Goal: Find specific page/section: Find specific page/section

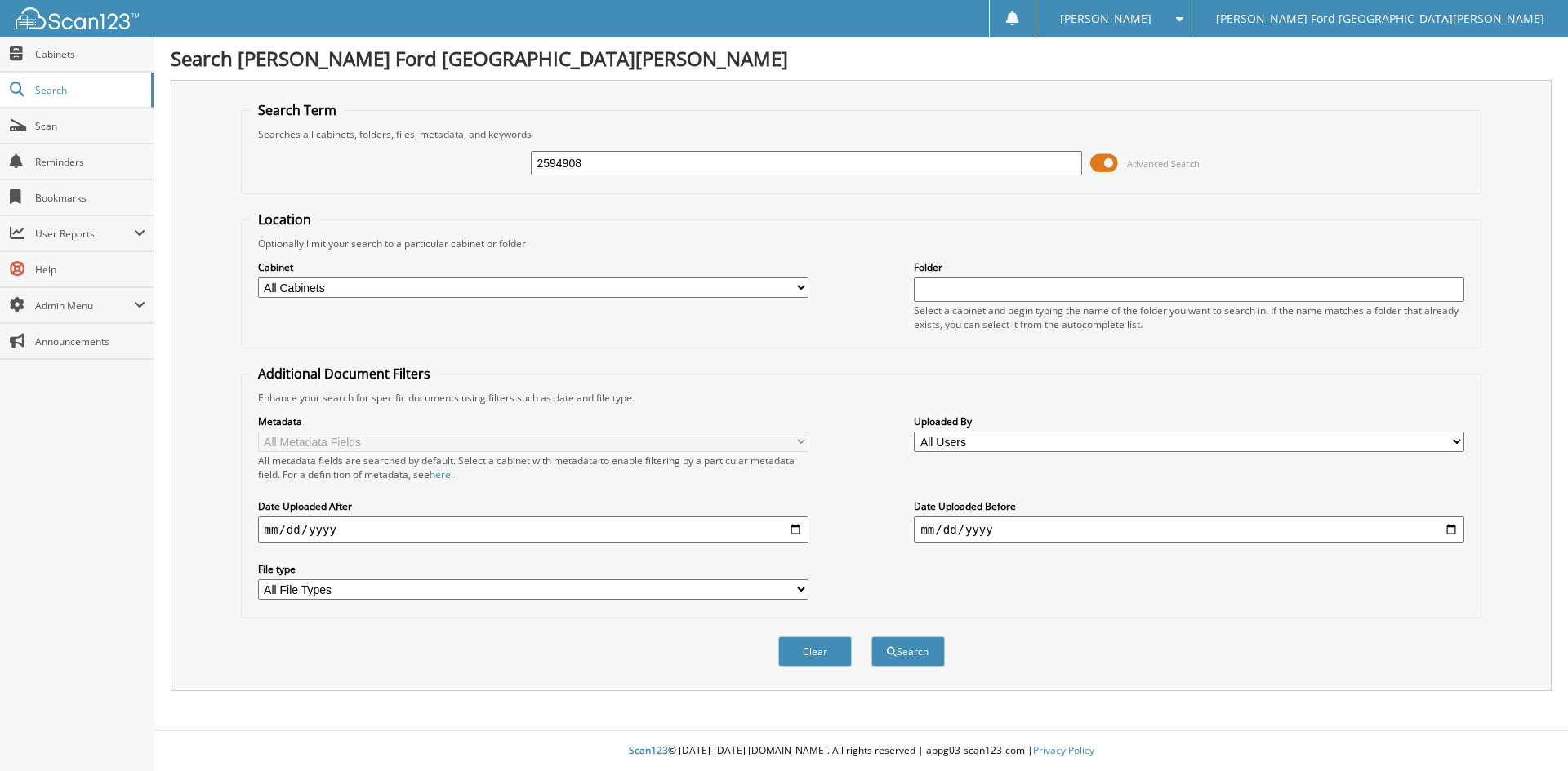
type input "2594908"
click at [872, 636] on button "Search" at bounding box center [908, 651] width 73 height 30
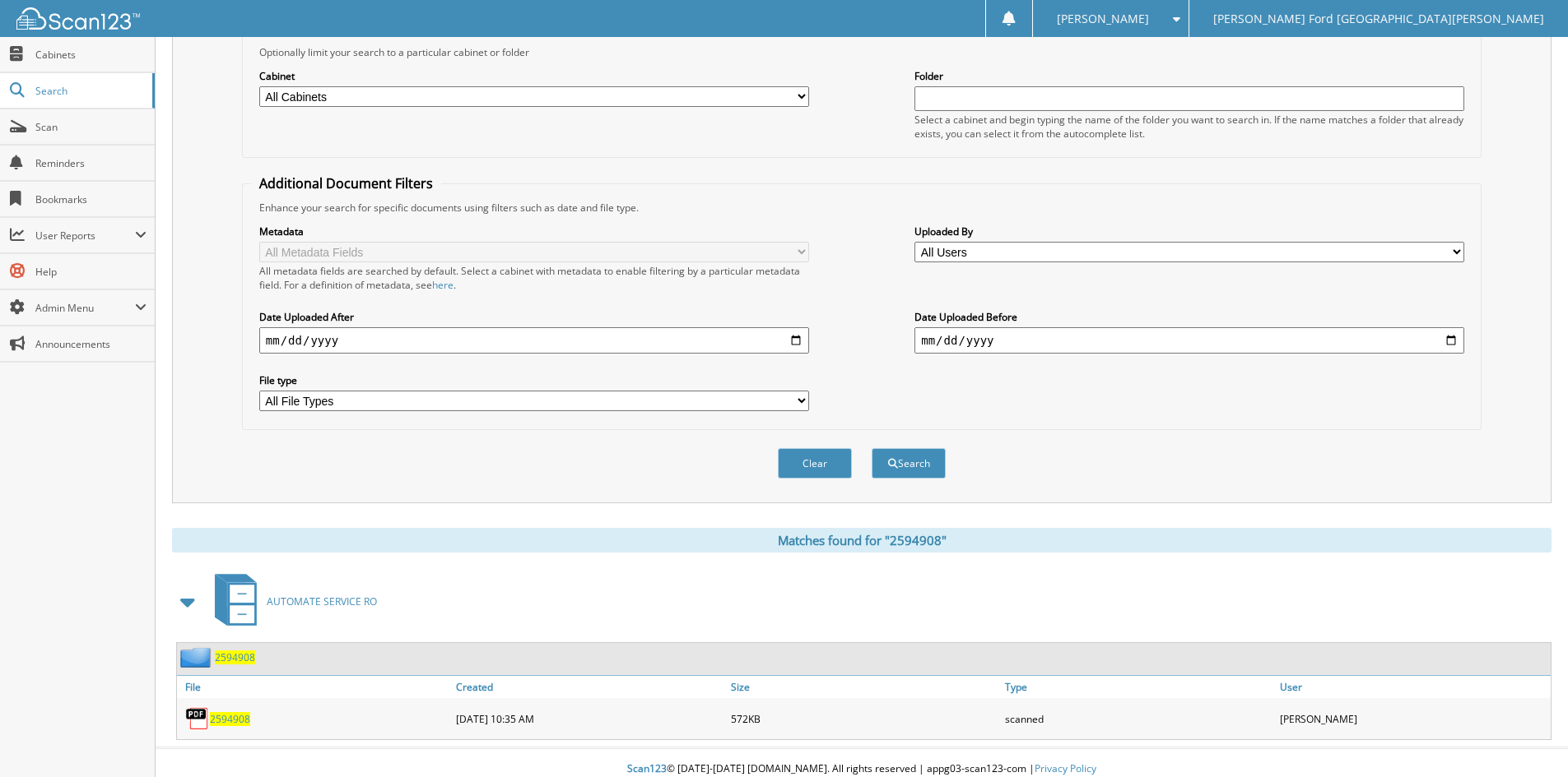
scroll to position [206, 0]
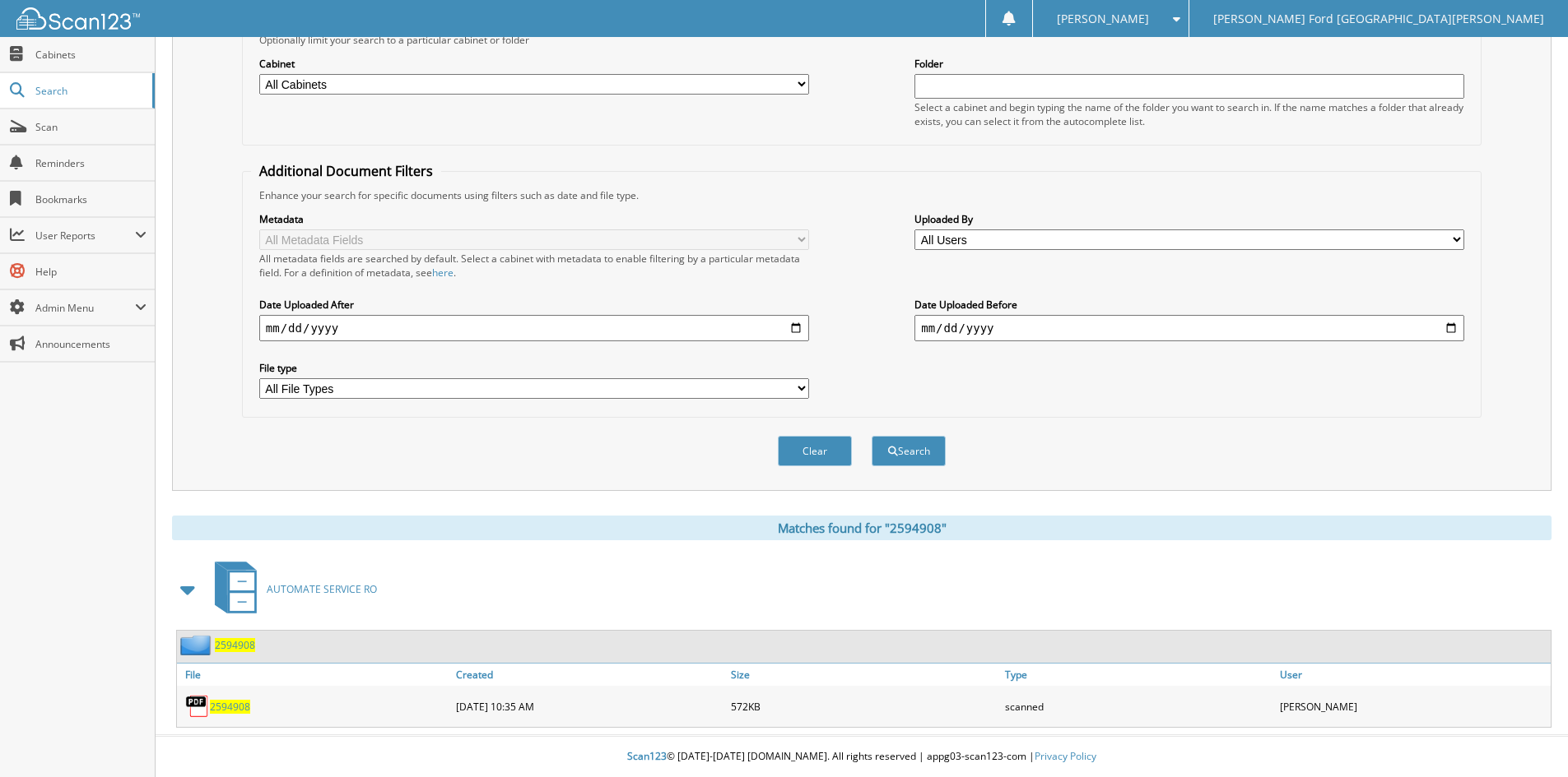
click at [240, 707] on span "2594908" at bounding box center [231, 707] width 41 height 14
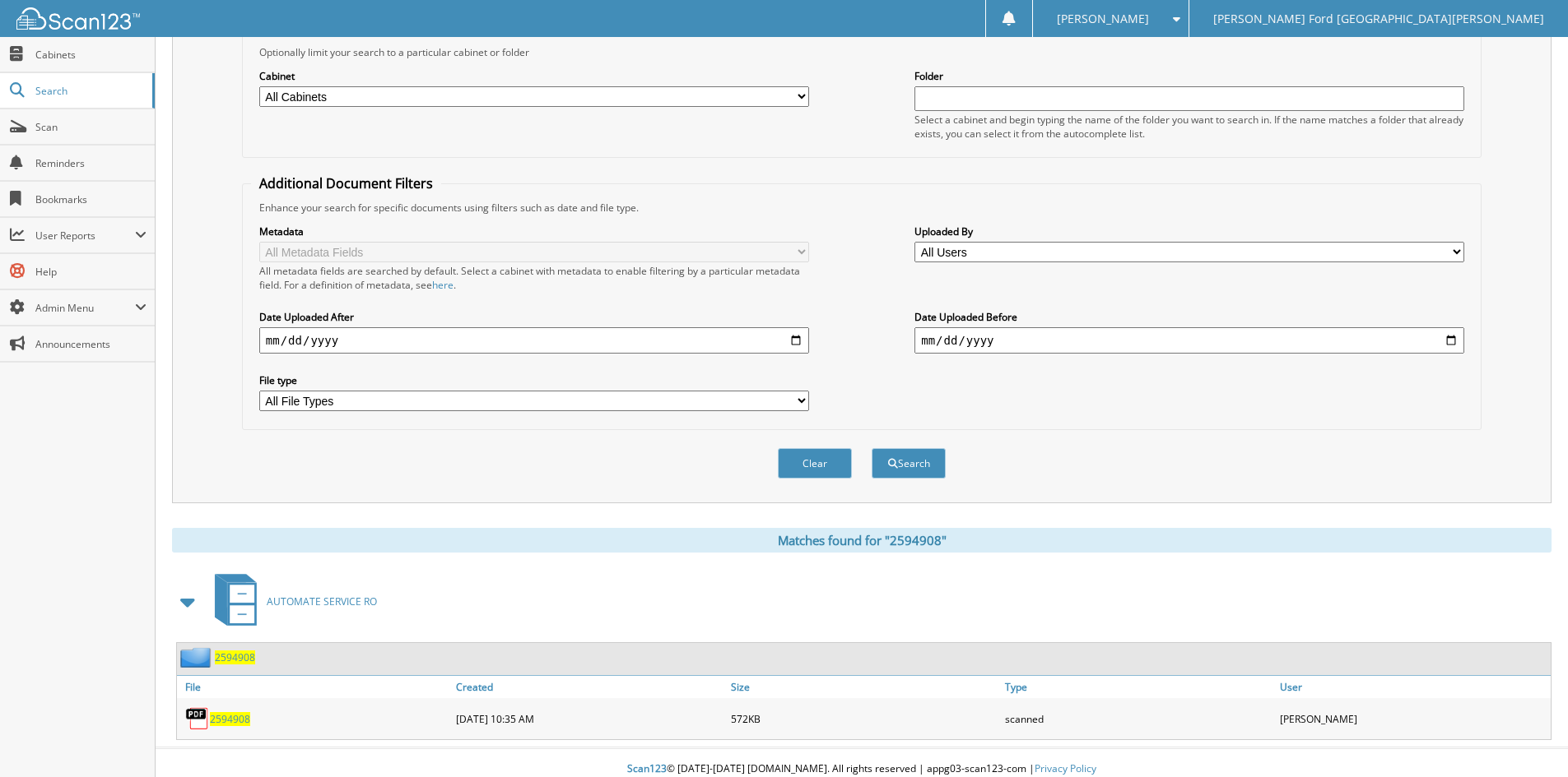
scroll to position [0, 0]
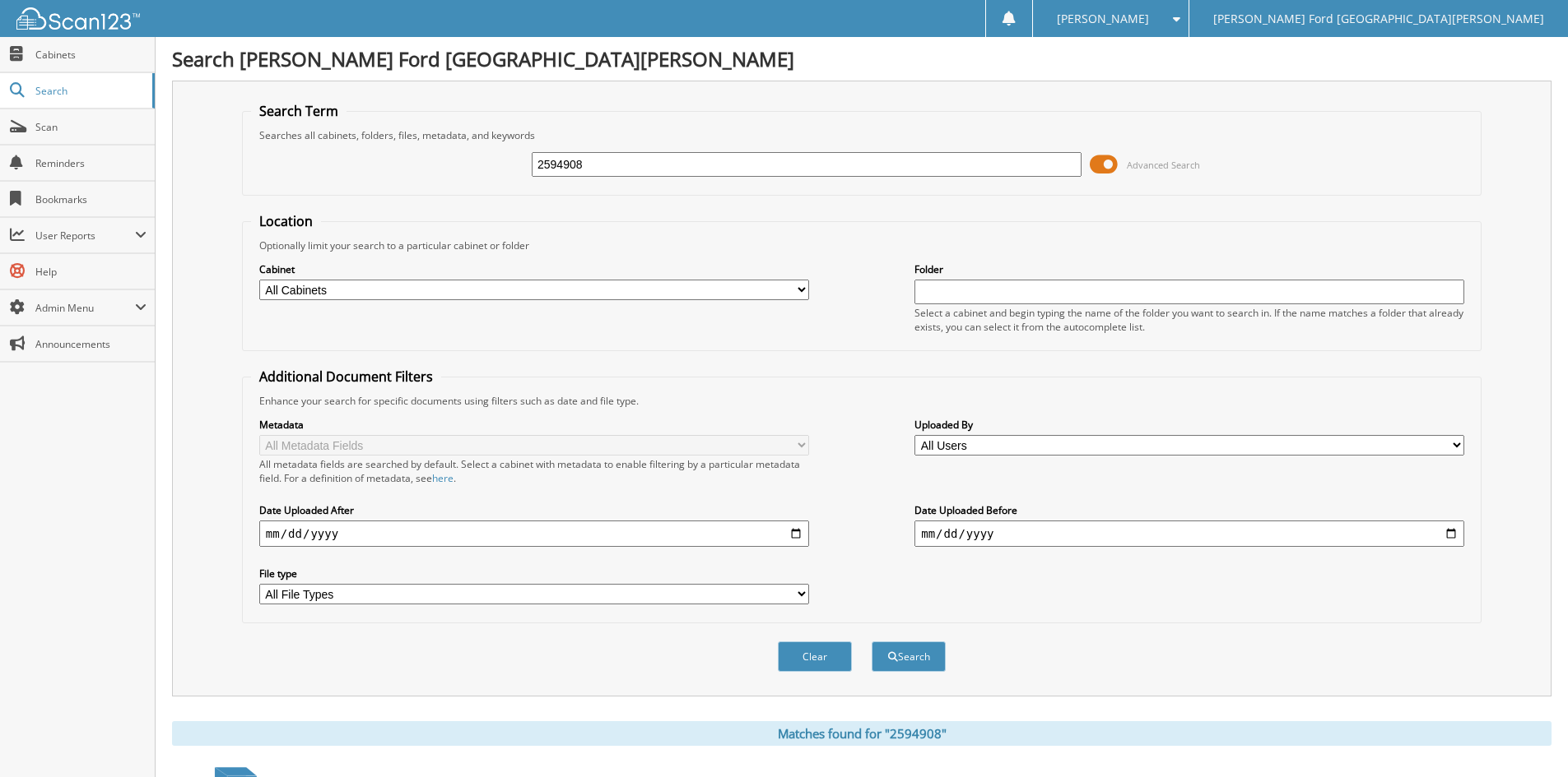
click at [610, 173] on input "2594908" at bounding box center [806, 164] width 549 height 24
type input "2594698"
click at [871, 641] on button "Search" at bounding box center [908, 656] width 74 height 30
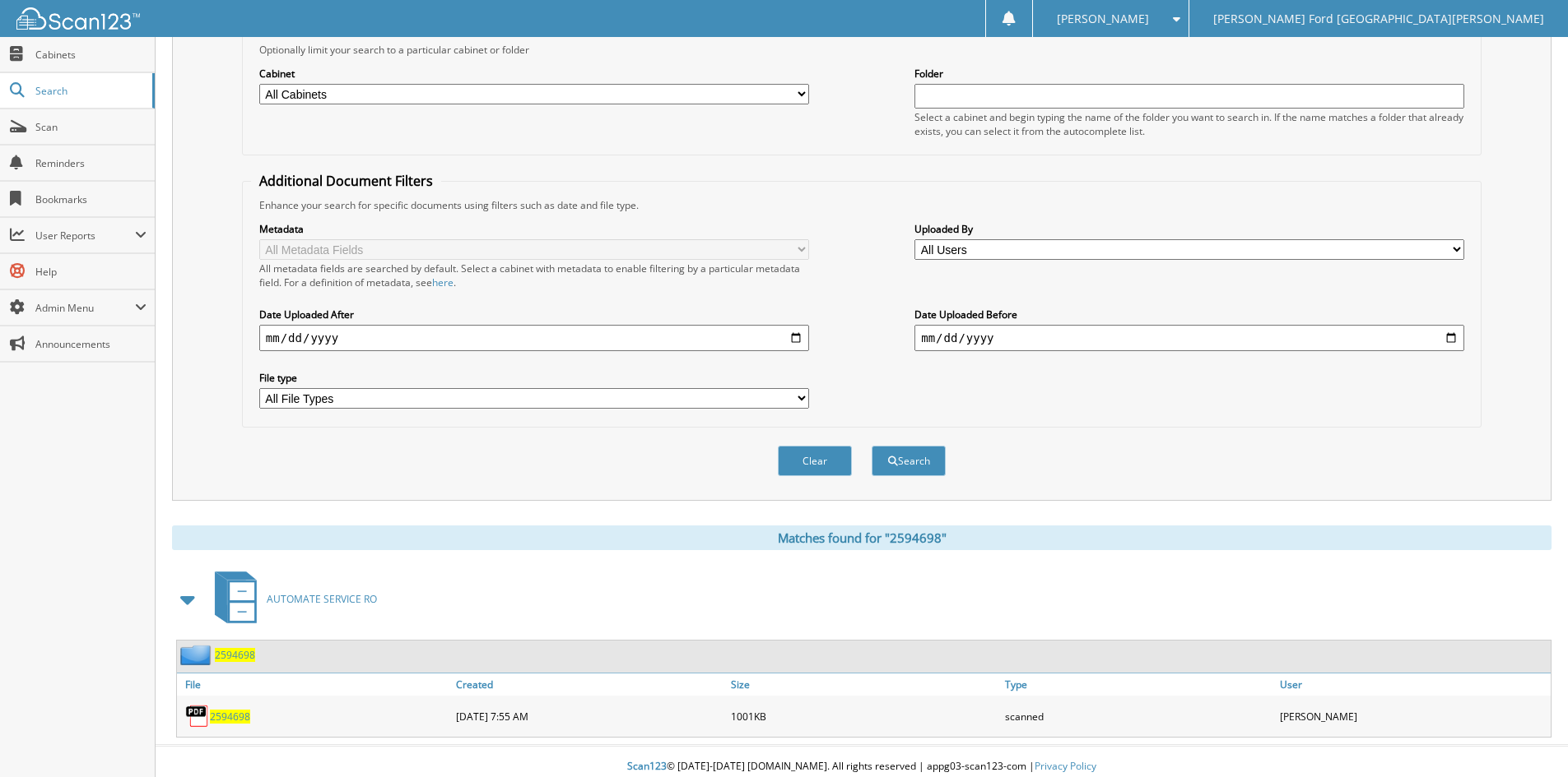
scroll to position [206, 0]
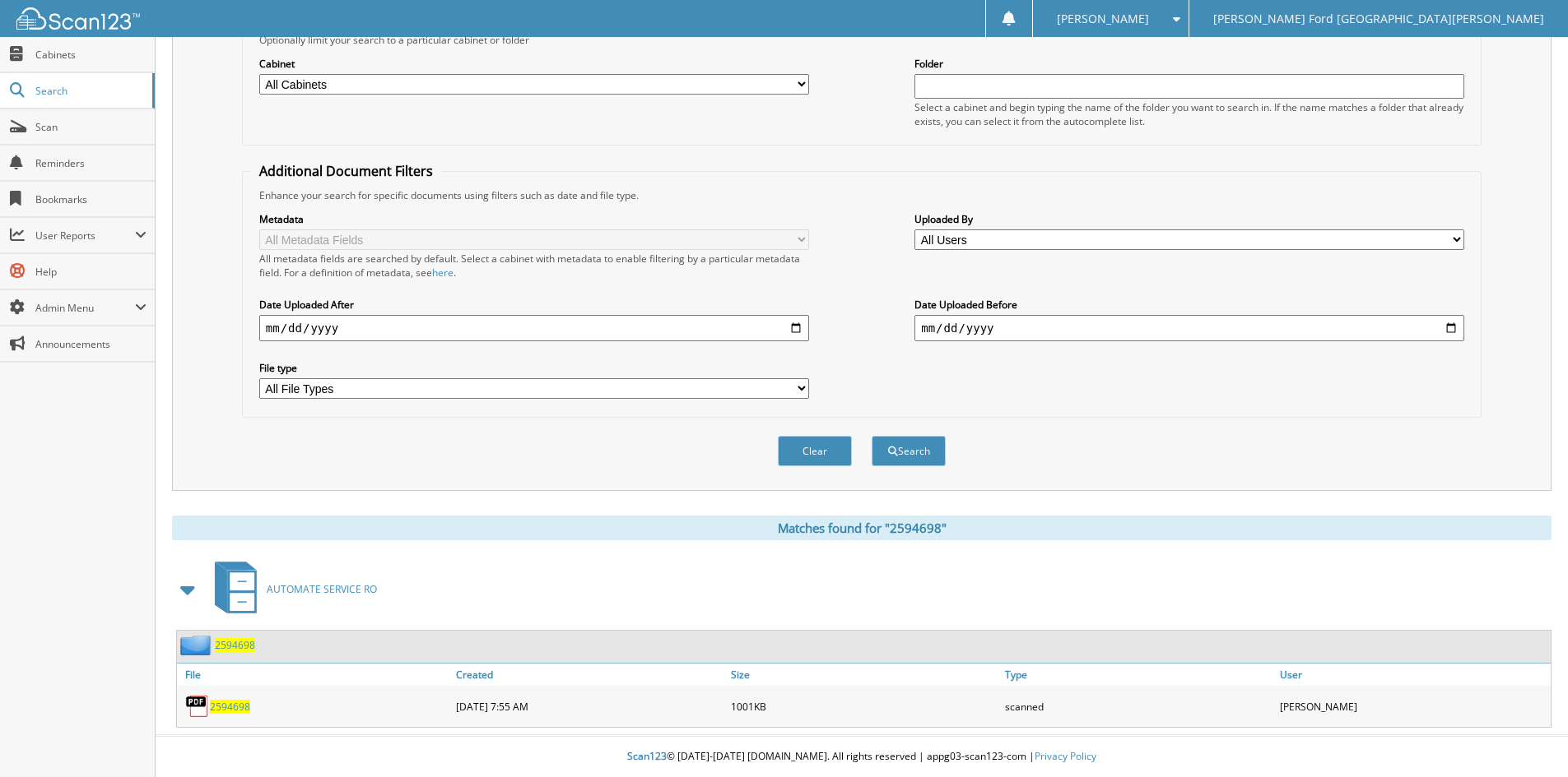
click at [224, 707] on span "2594698" at bounding box center [231, 707] width 41 height 14
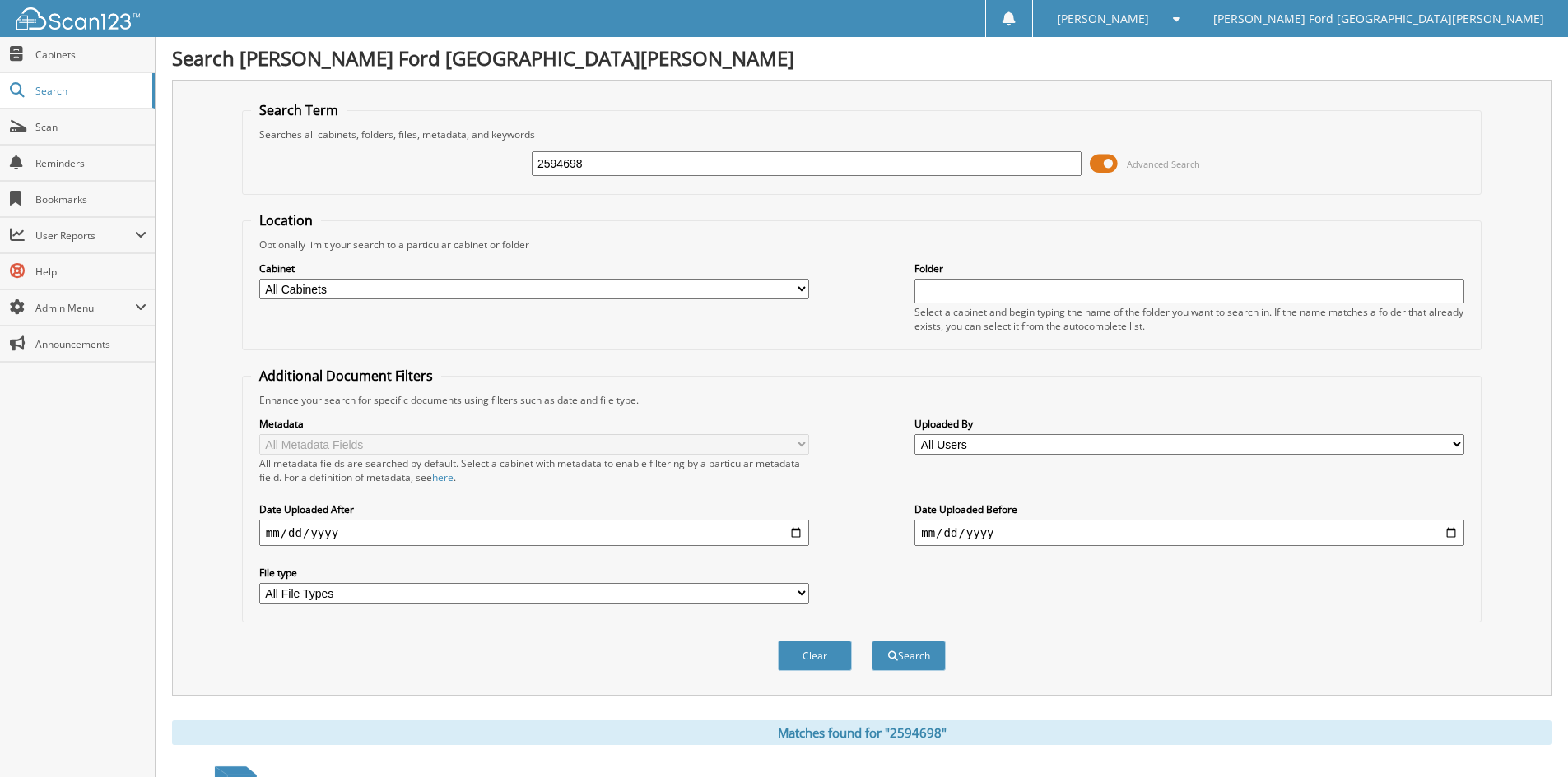
scroll to position [0, 0]
click at [623, 162] on input "2594698" at bounding box center [806, 164] width 549 height 24
type input "2595442"
click at [871, 641] on button "Search" at bounding box center [908, 656] width 74 height 30
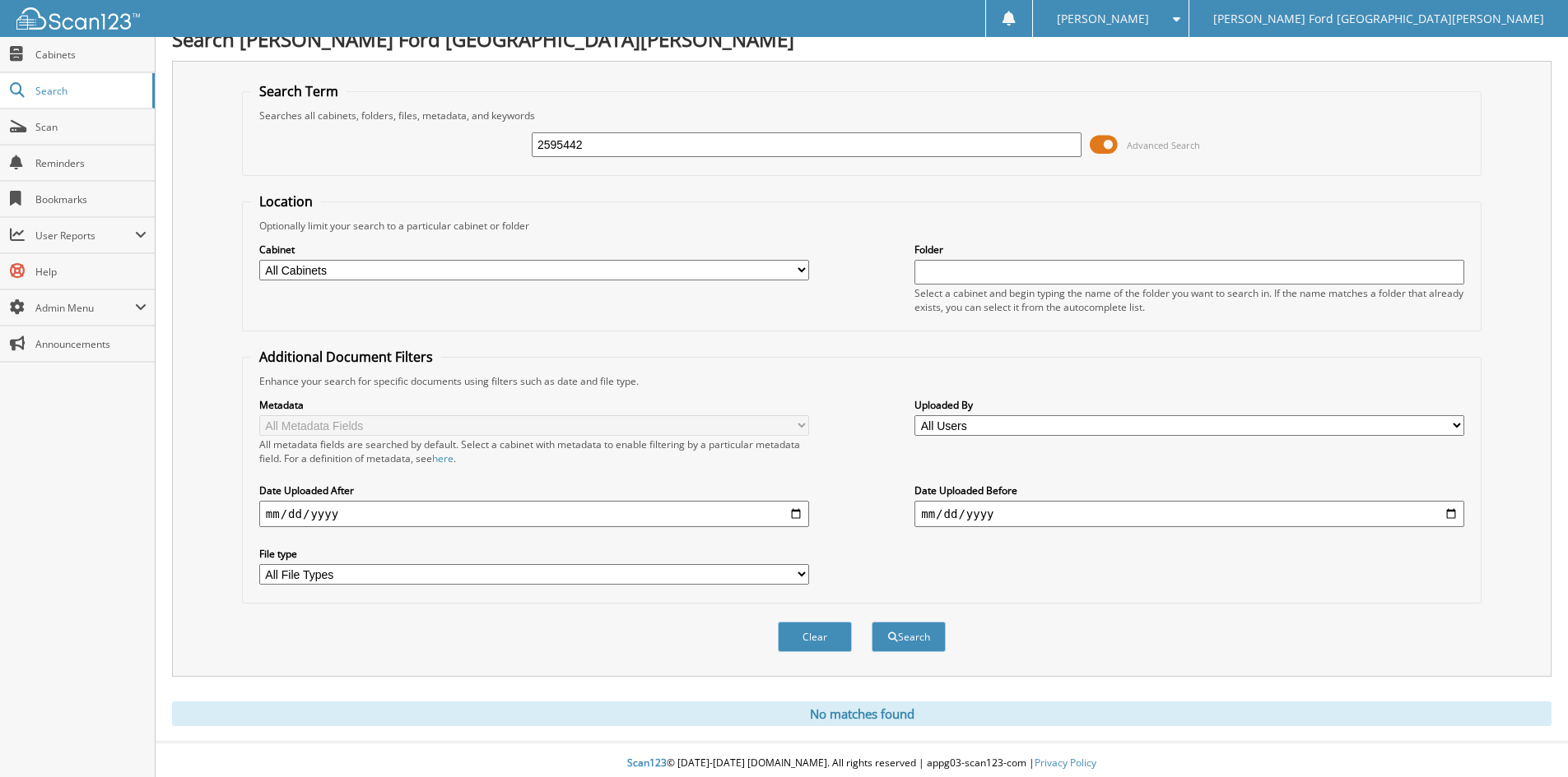
scroll to position [27, 0]
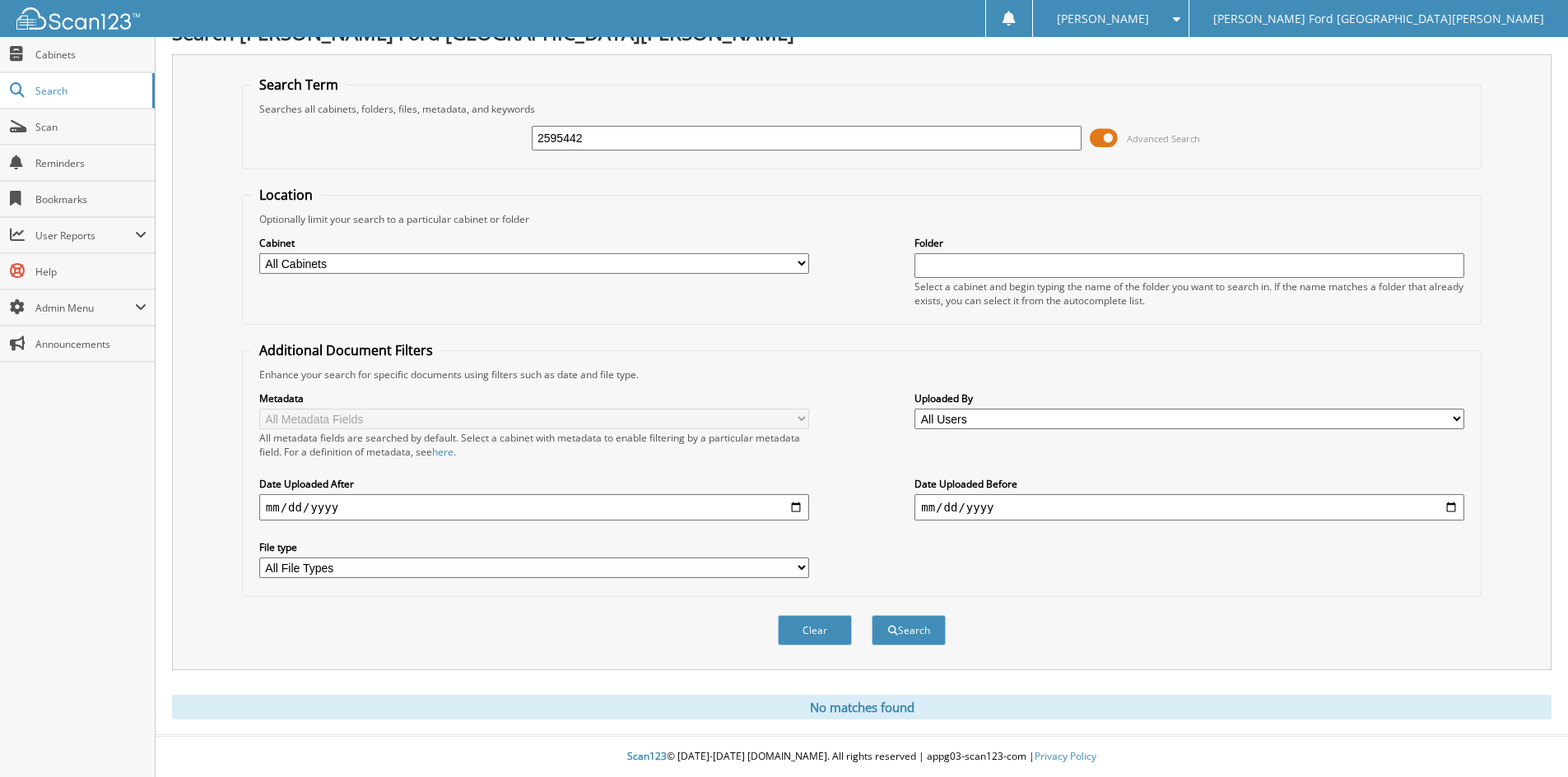
click at [638, 136] on input "2595442" at bounding box center [806, 138] width 549 height 24
drag, startPoint x: 638, startPoint y: 136, endPoint x: 519, endPoint y: 152, distance: 120.1
click at [519, 152] on div "2595442 Advanced Search" at bounding box center [862, 139] width 1221 height 45
type input "2556743"
click at [871, 615] on button "Search" at bounding box center [908, 630] width 74 height 30
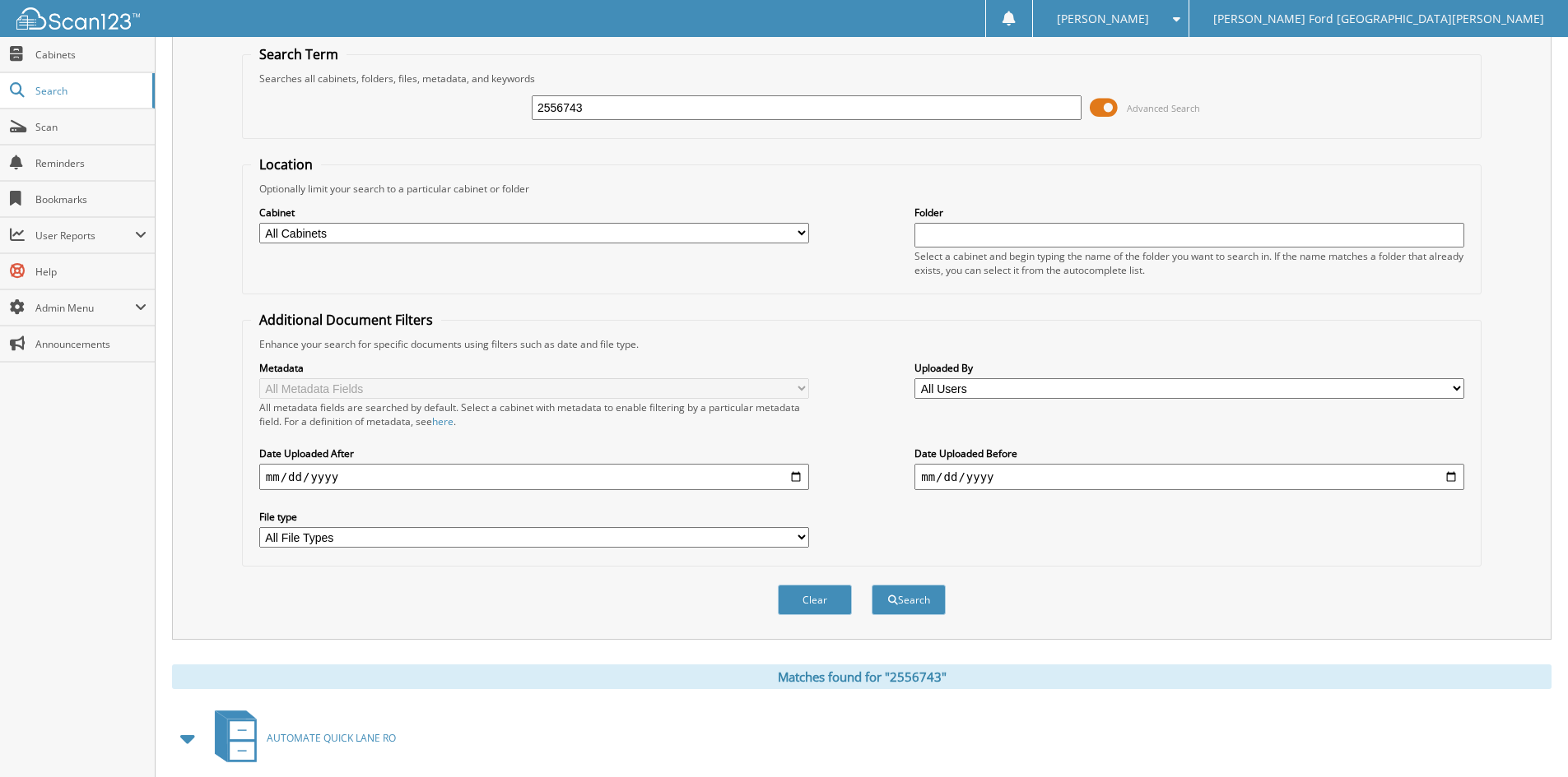
scroll to position [206, 0]
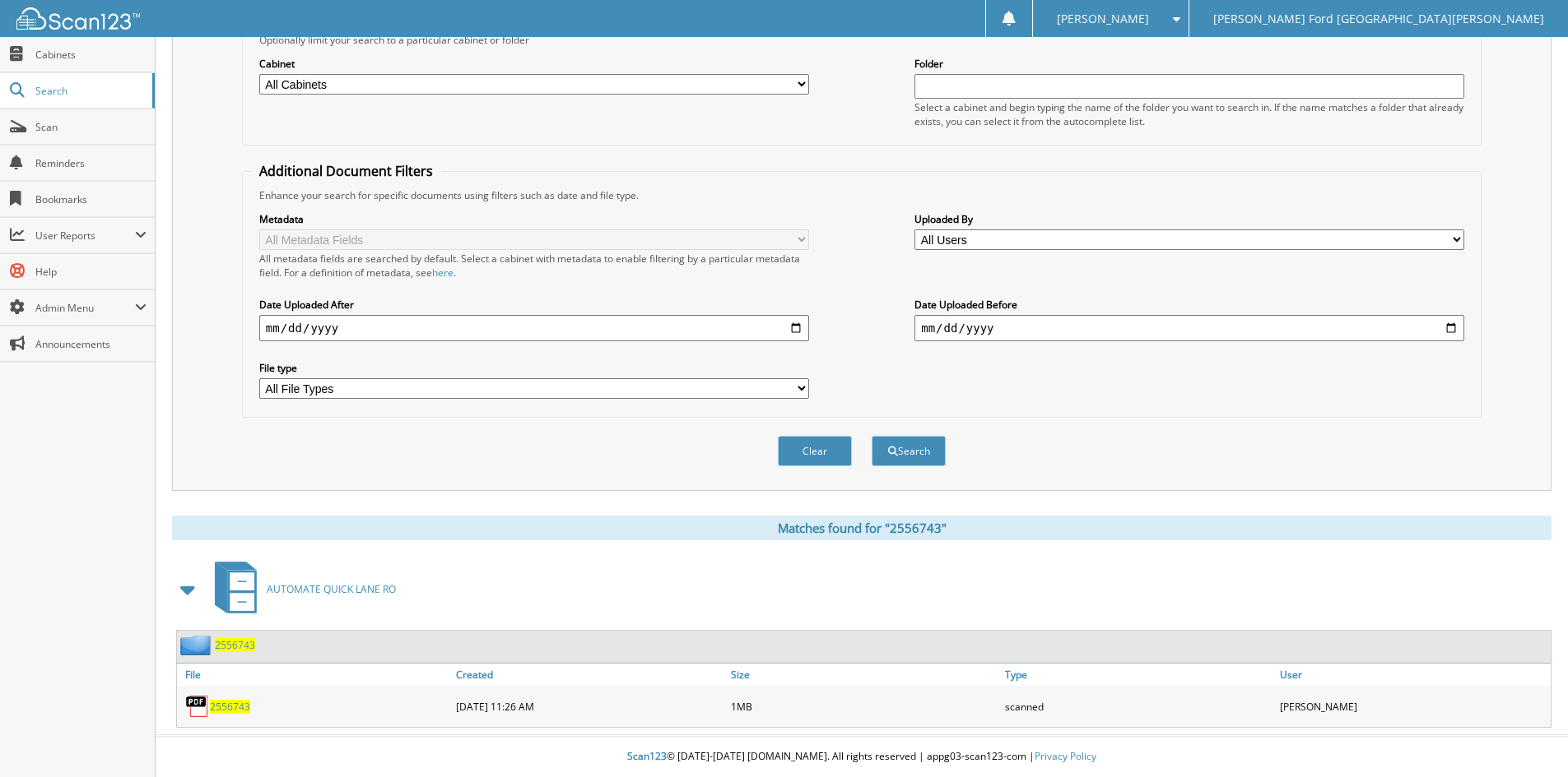
click at [225, 708] on span "2556743" at bounding box center [231, 707] width 41 height 14
click at [242, 704] on span "2556743" at bounding box center [231, 707] width 41 height 14
